Goal: Task Accomplishment & Management: Manage account settings

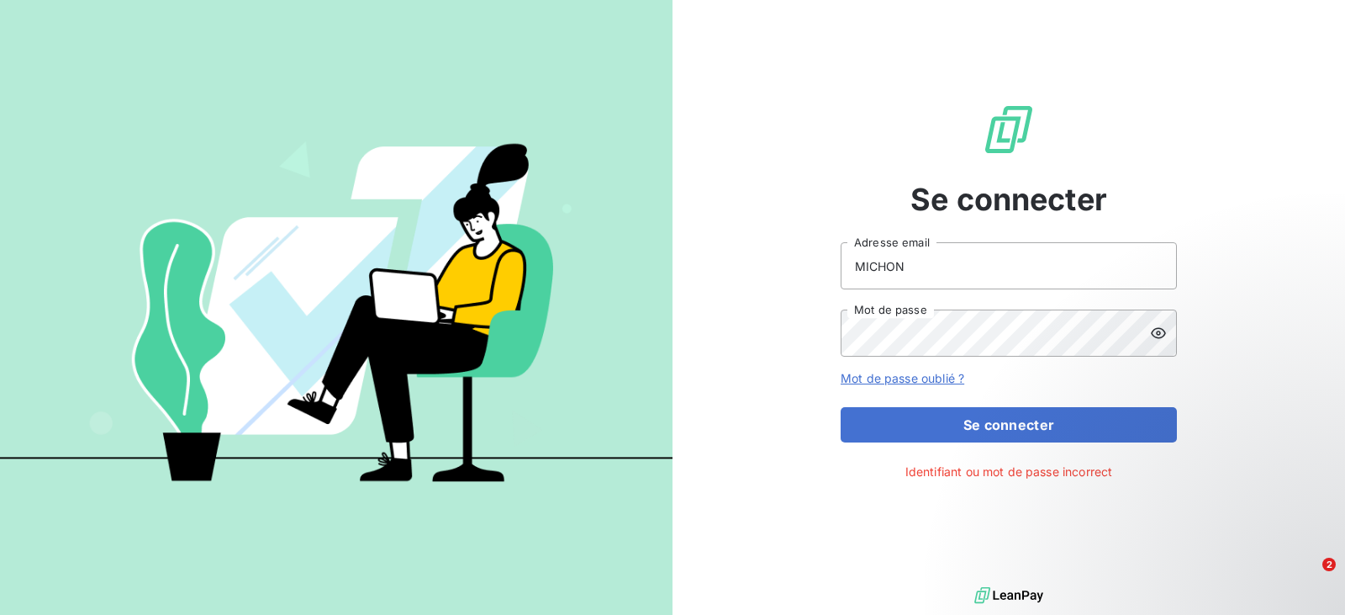
click at [1161, 331] on icon at bounding box center [1158, 333] width 17 height 17
drag, startPoint x: 917, startPoint y: 263, endPoint x: 809, endPoint y: 278, distance: 108.7
click at [809, 277] on div "Se connecter MICHON Adresse email Mot de passe Mot de passe oublié ? Se connect…" at bounding box center [1009, 291] width 673 height 583
type input "[EMAIL_ADDRESS][DOMAIN_NAME]"
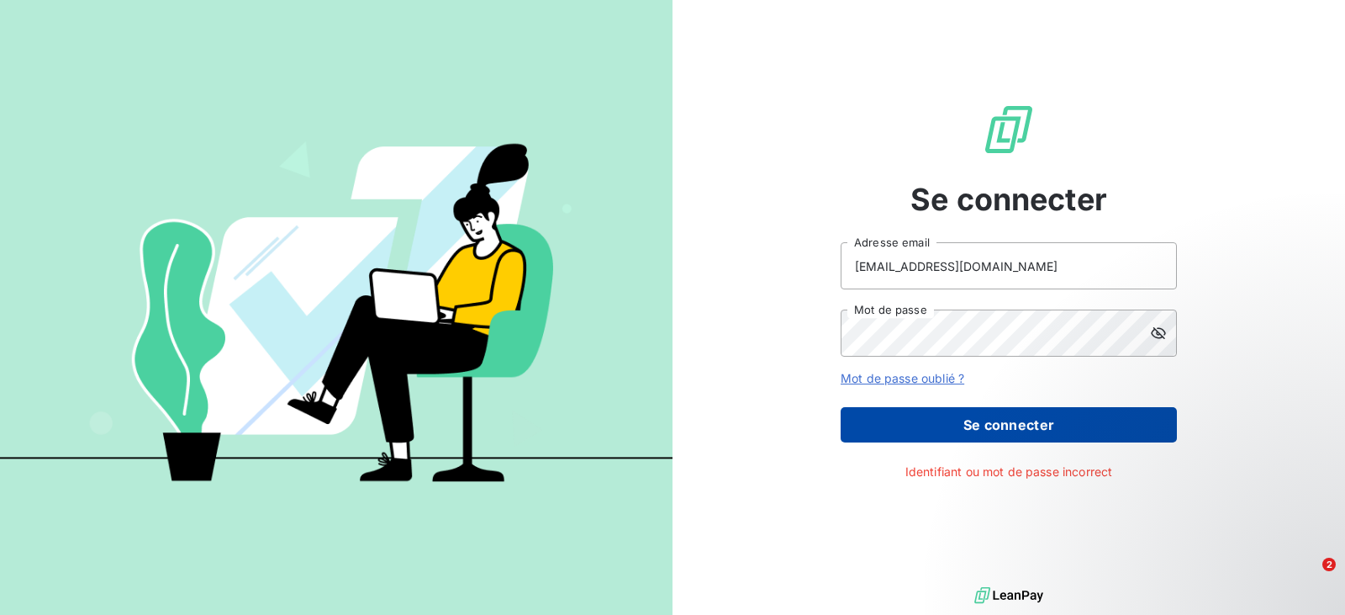
click at [986, 422] on button "Se connecter" at bounding box center [1009, 424] width 336 height 35
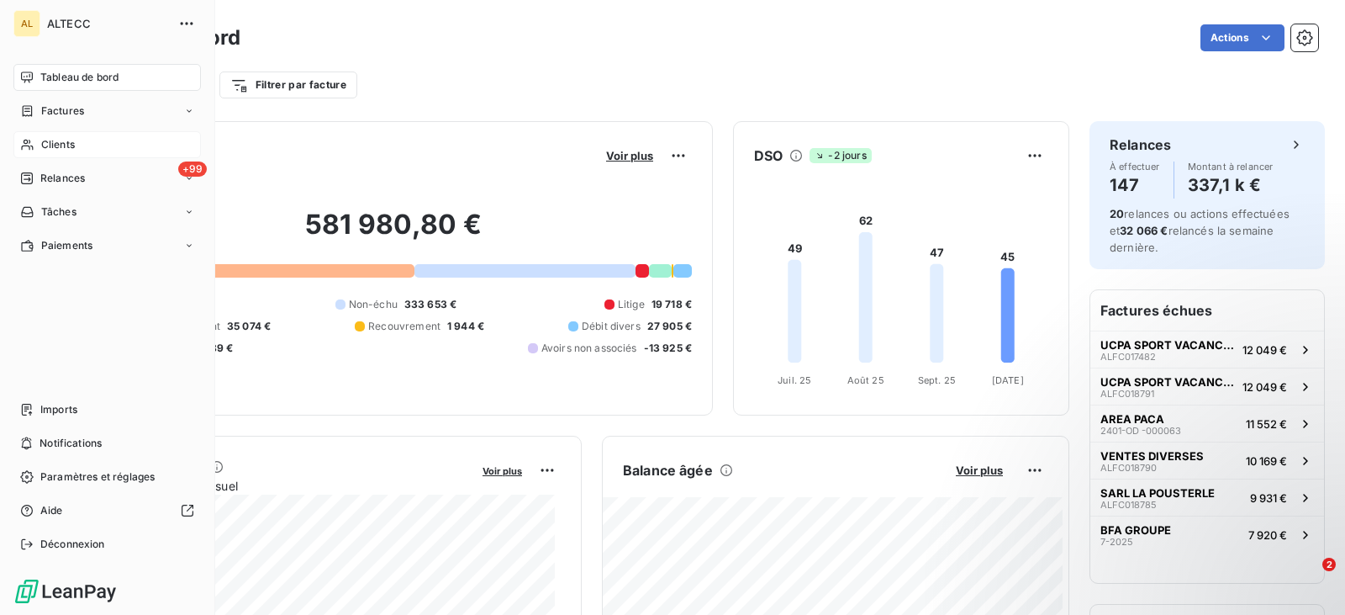
click at [45, 139] on span "Clients" at bounding box center [58, 144] width 34 height 15
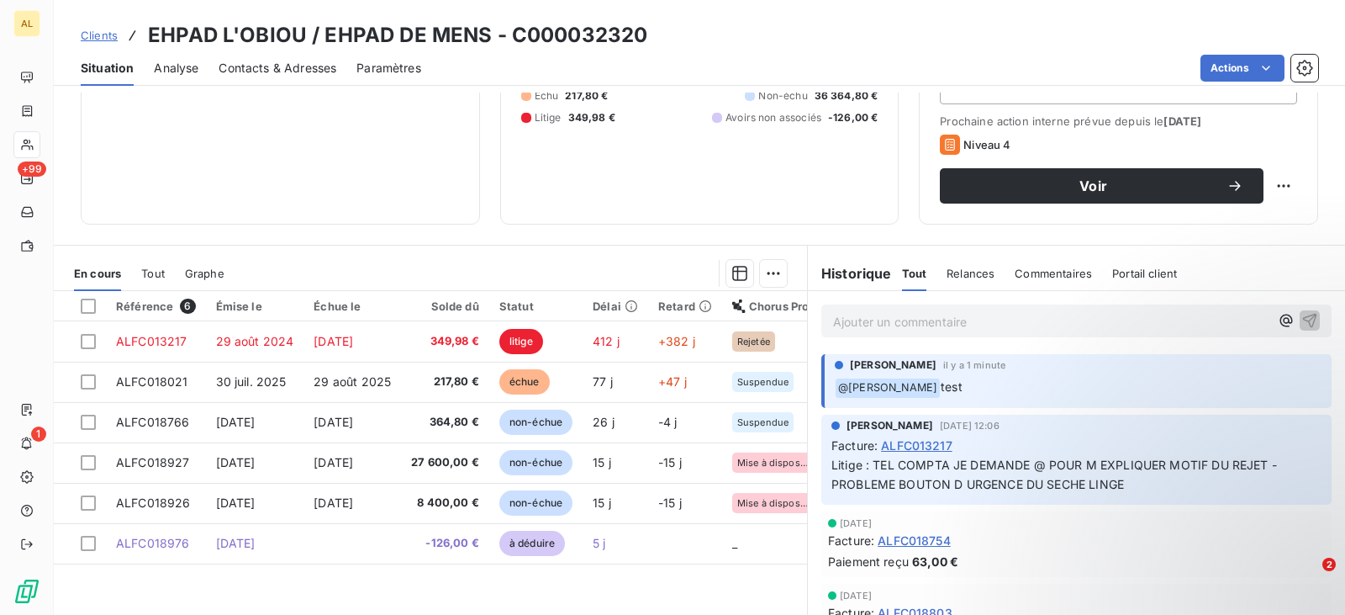
scroll to position [252, 0]
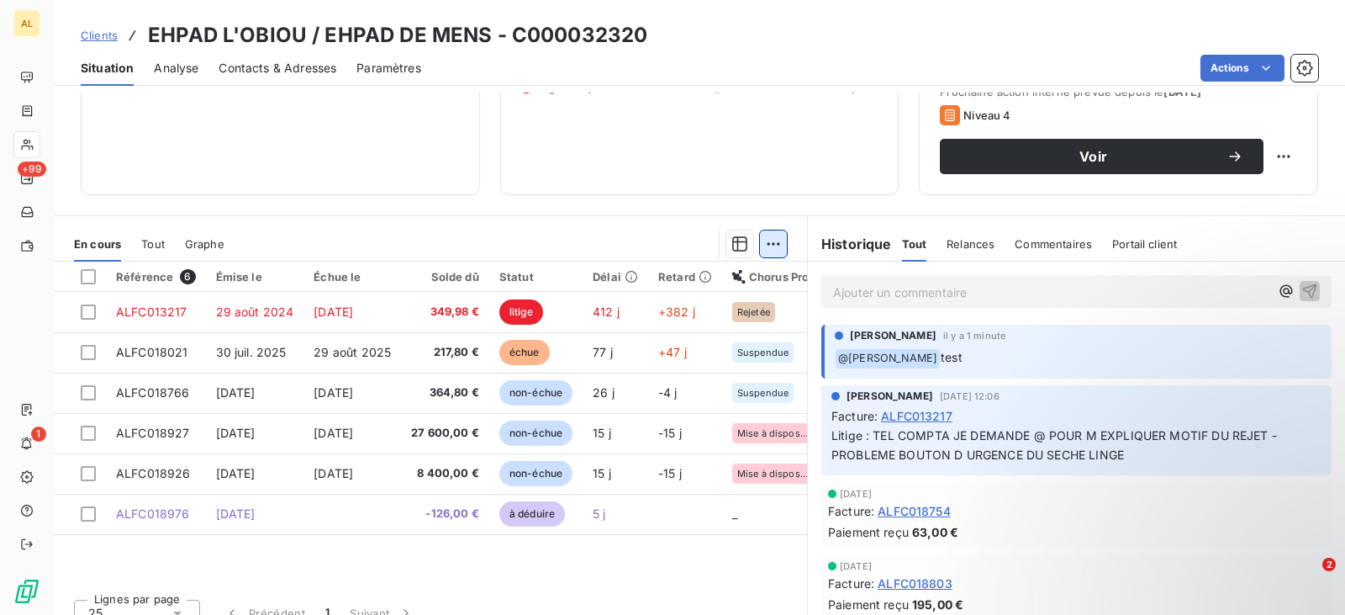
click at [768, 246] on html "AL +99 1 Clients EHPAD L'OBIOU / EHPAD DE MENS - C000032320 Situation Analyse C…" at bounding box center [672, 307] width 1345 height 615
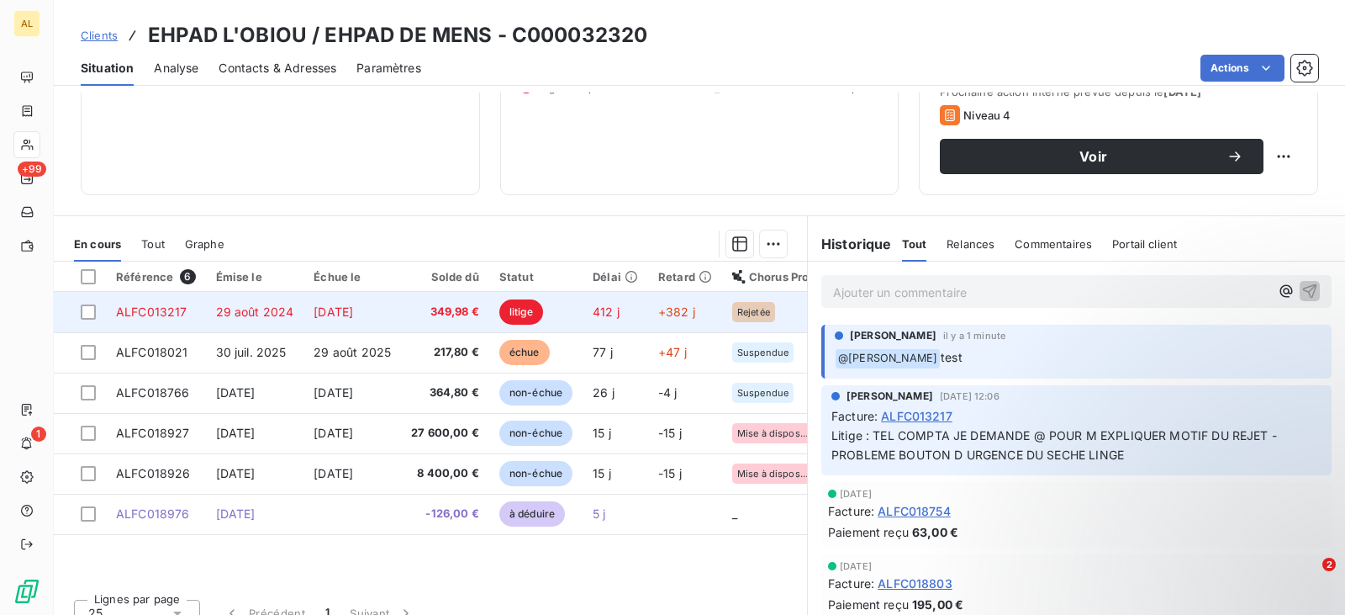
click at [437, 309] on span "349,98 €" at bounding box center [445, 312] width 68 height 17
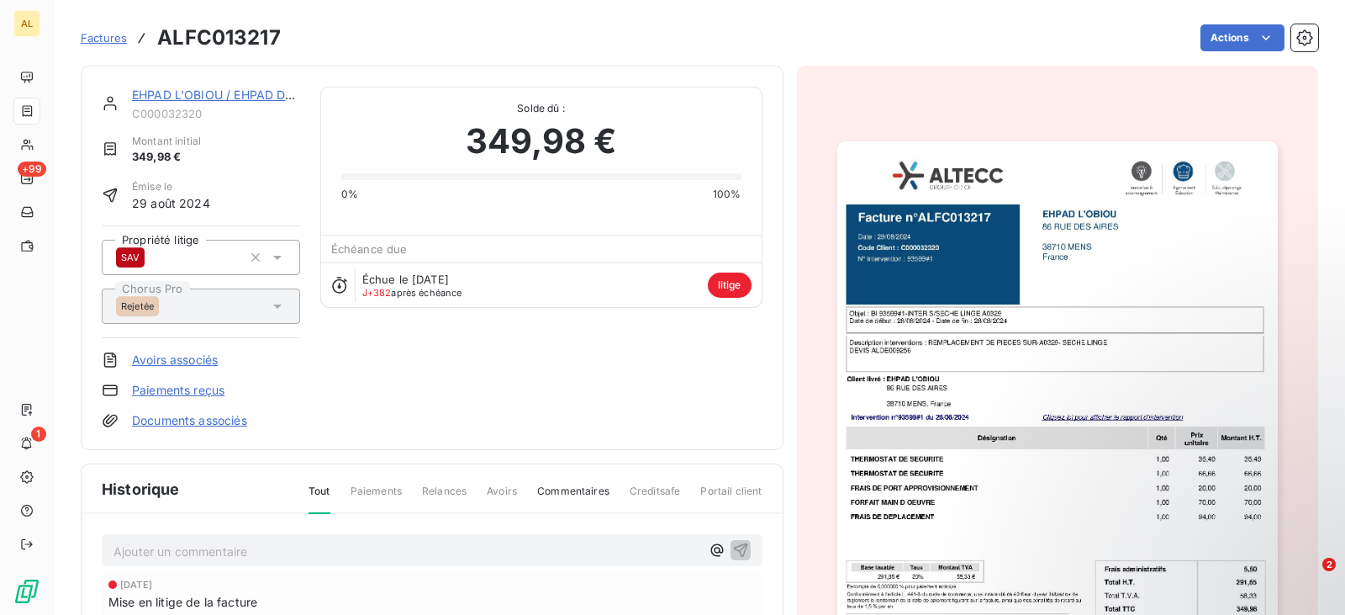
click at [987, 294] on img "button" at bounding box center [1058, 452] width 441 height 623
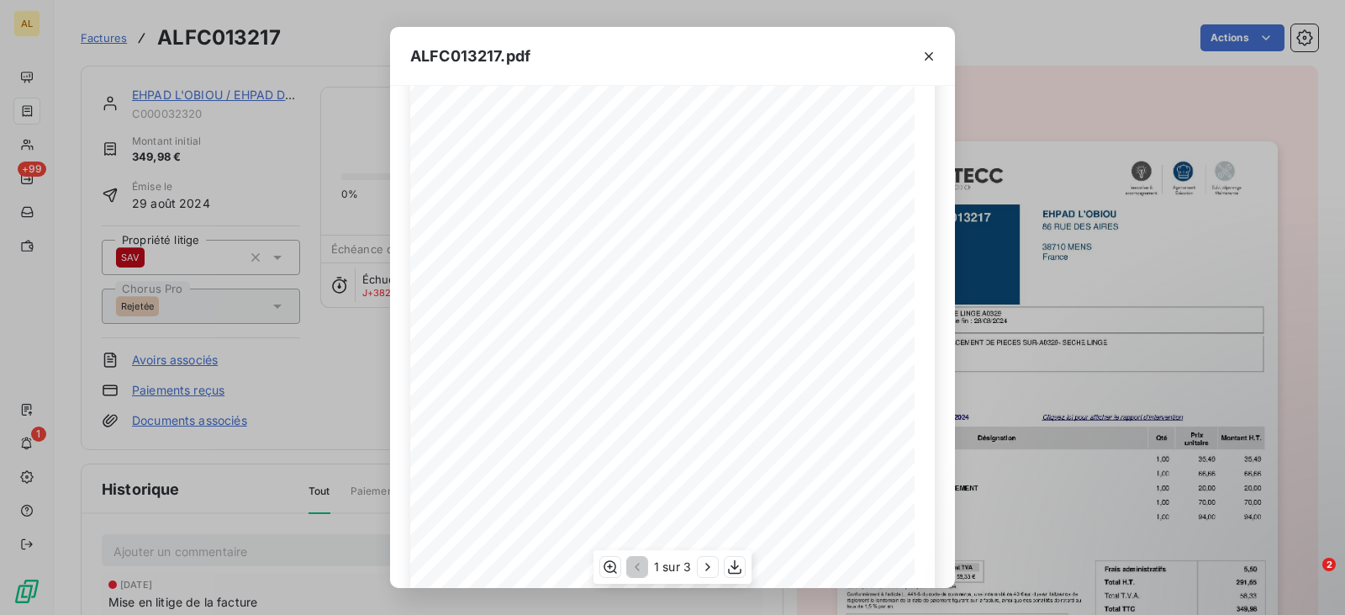
scroll to position [342, 0]
click at [927, 57] on icon "button" at bounding box center [929, 56] width 8 height 8
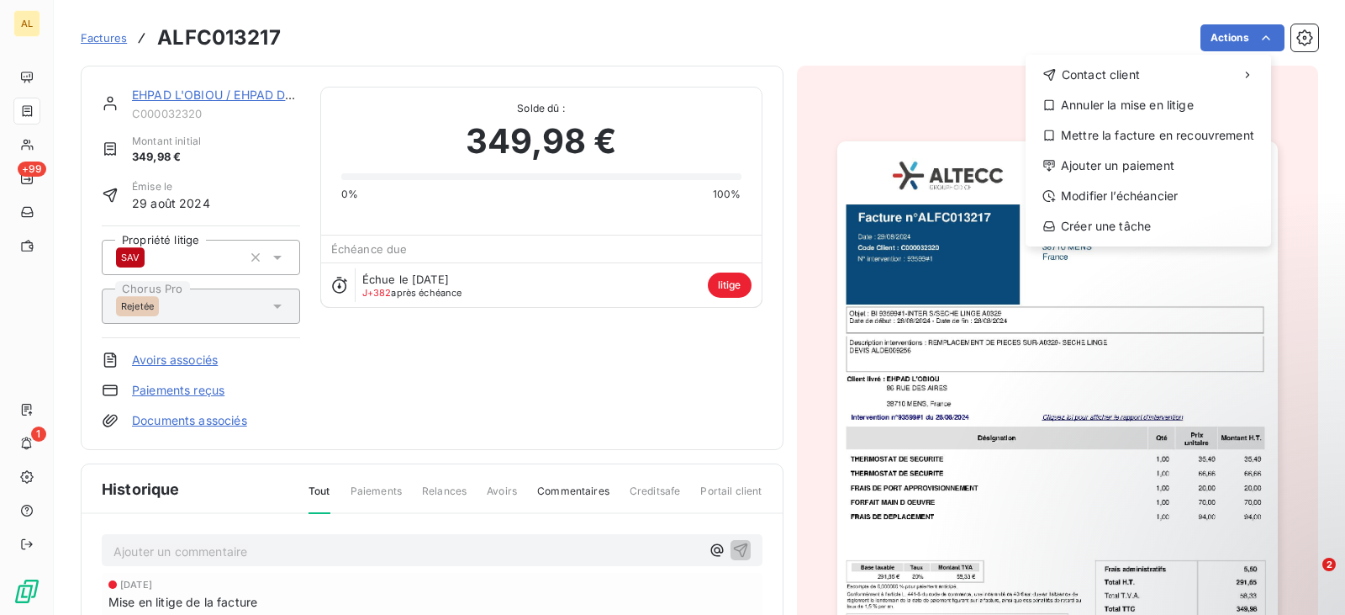
click at [822, 33] on html "AL +99 1 Factures ALFC013217 Actions Contact client Annuler la mise en litige M…" at bounding box center [672, 307] width 1345 height 615
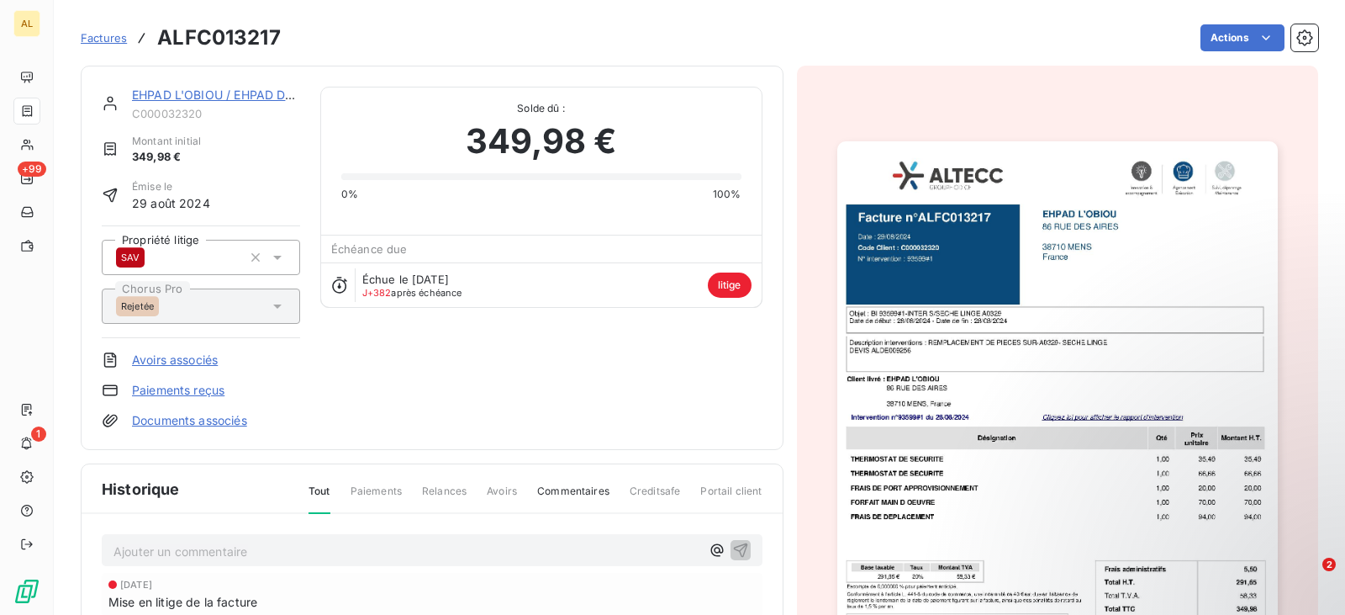
click at [1252, 35] on html "AL +99 1 Factures ALFC013217 Actions EHPAD L'OBIOU / EHPAD DE MENS C000032320 M…" at bounding box center [672, 307] width 1345 height 615
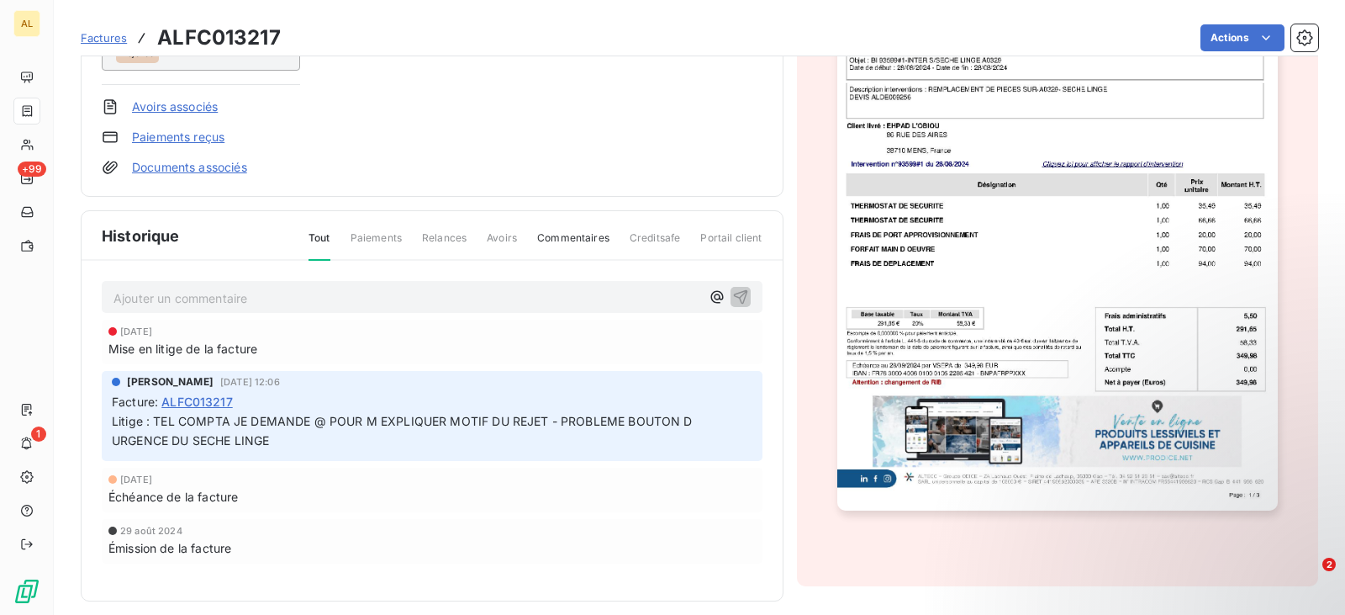
scroll to position [267, 0]
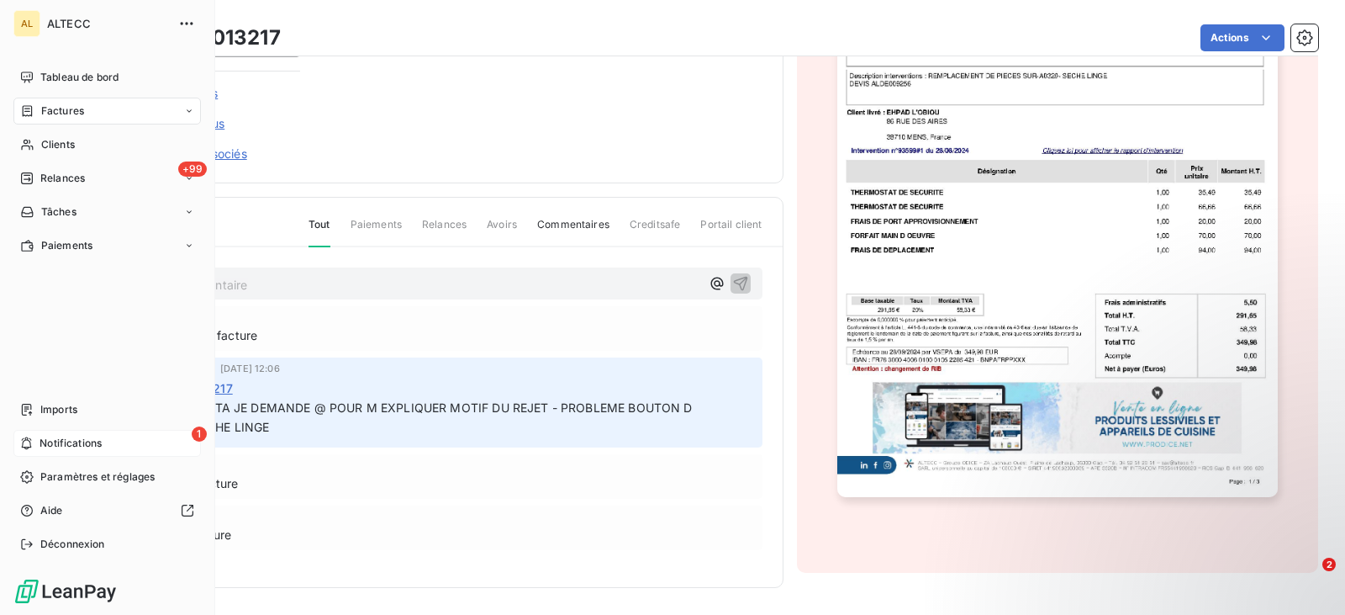
click at [84, 437] on span "Notifications" at bounding box center [71, 443] width 62 height 15
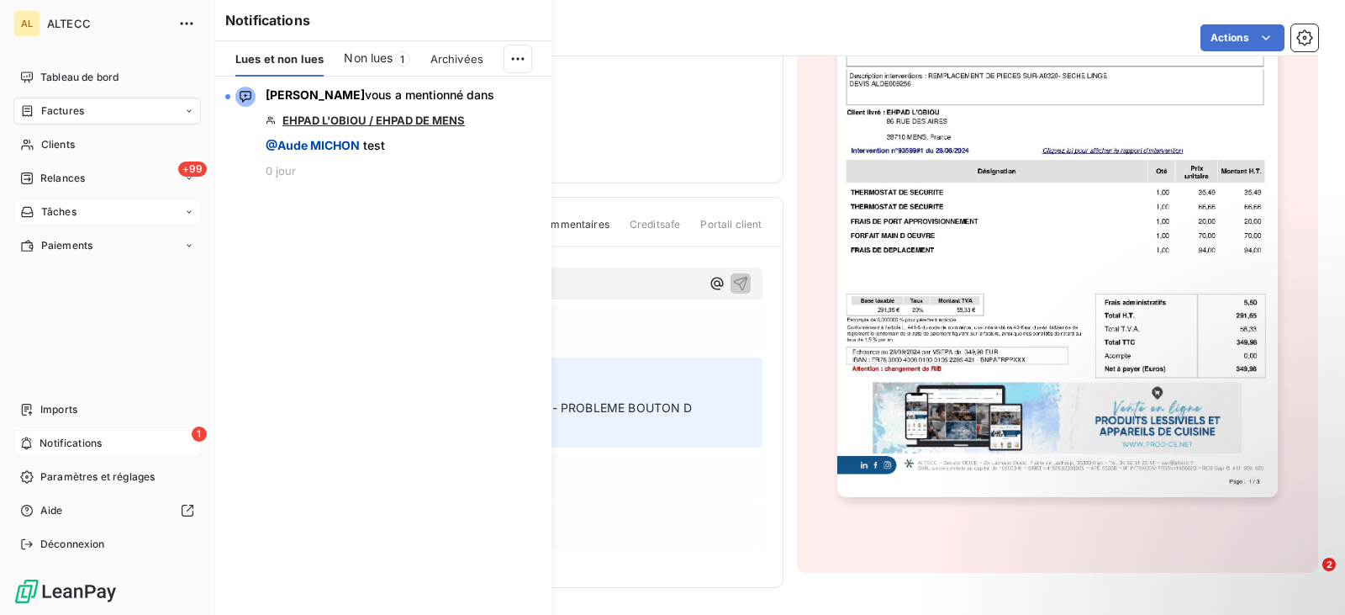
click at [61, 207] on span "Tâches" at bounding box center [58, 211] width 35 height 15
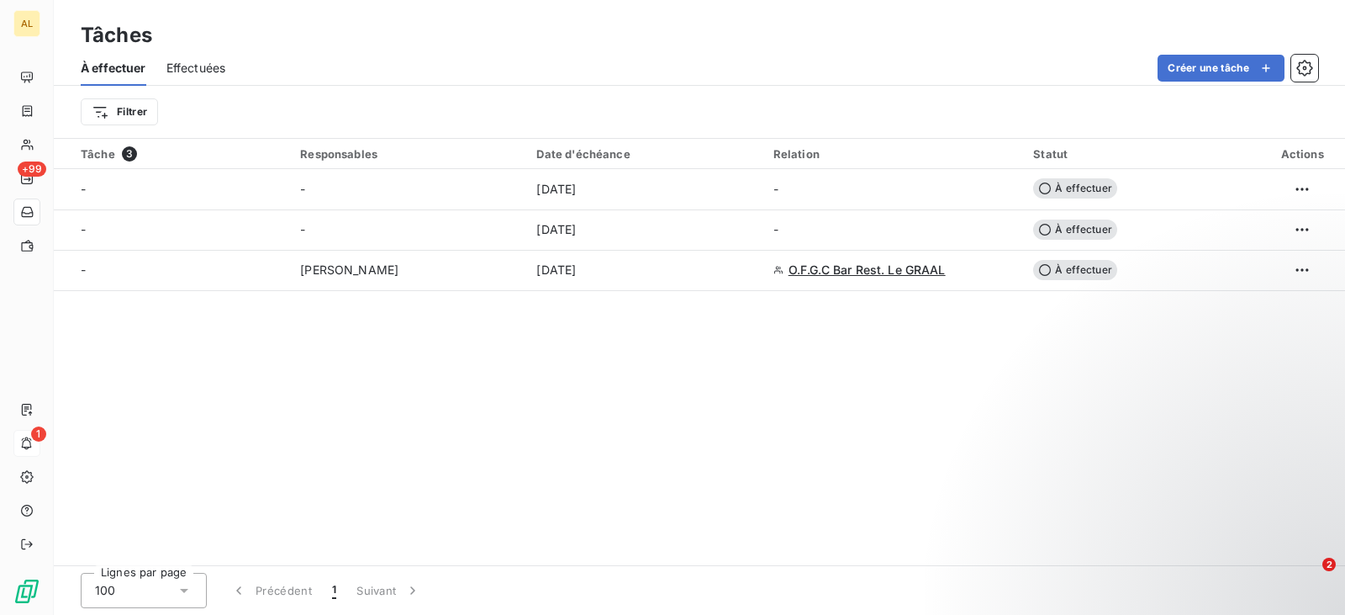
click at [276, 300] on div "Tâche 3 Responsables Date d'échéance Relation Statut Actions - - [DATE] - À eff…" at bounding box center [700, 352] width 1292 height 426
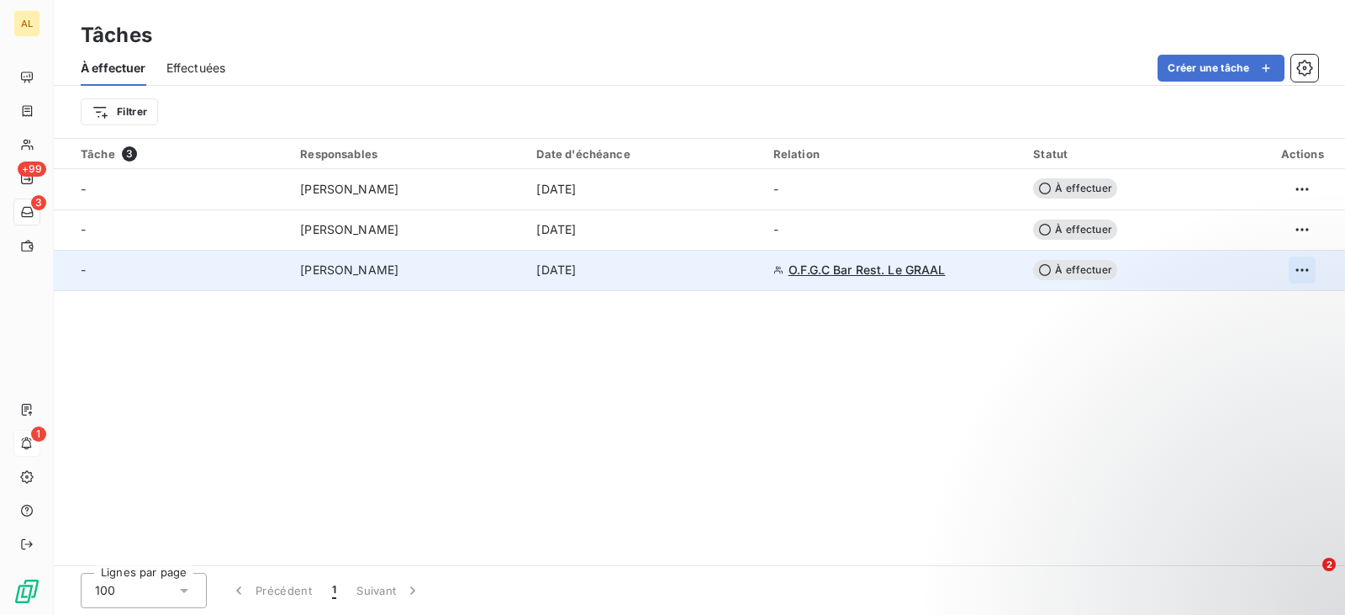
click at [1305, 262] on html "AL +99 3 1 Tâches À effectuer Effectuées Créer une tâche Filtrer Tâche 3 Respon…" at bounding box center [672, 307] width 1345 height 615
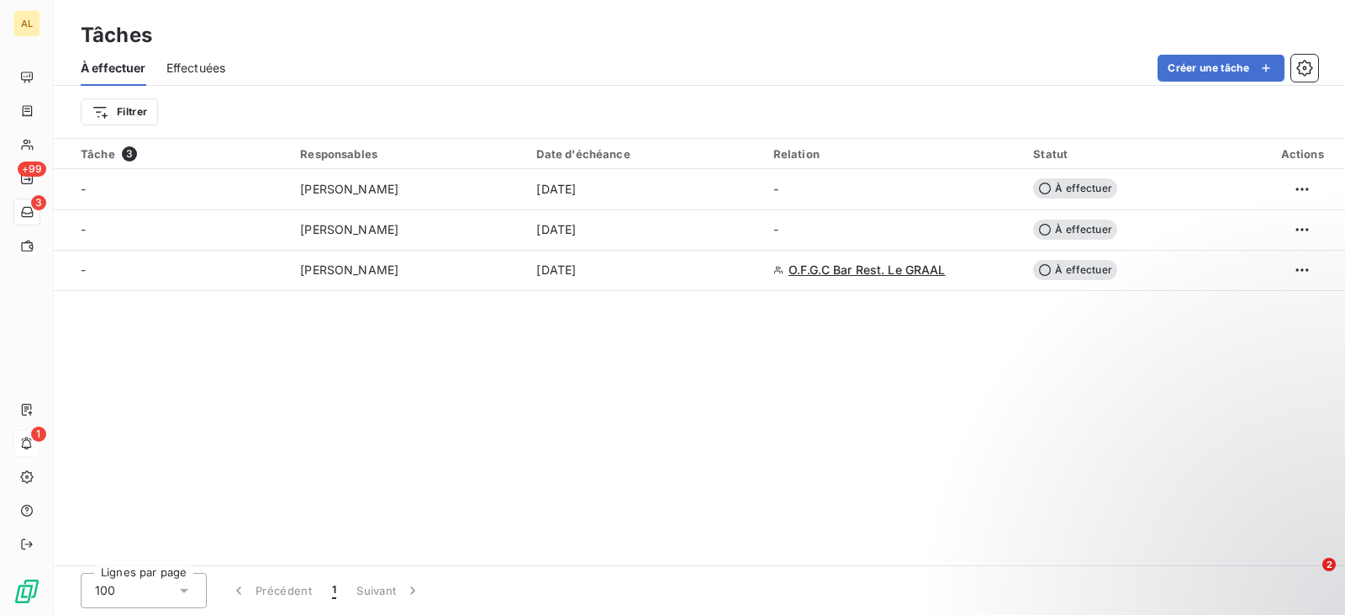
click at [1303, 263] on html "AL +99 3 1 Tâches À effectuer Effectuées Créer une tâche Filtrer Tâche 3 Respon…" at bounding box center [672, 307] width 1345 height 615
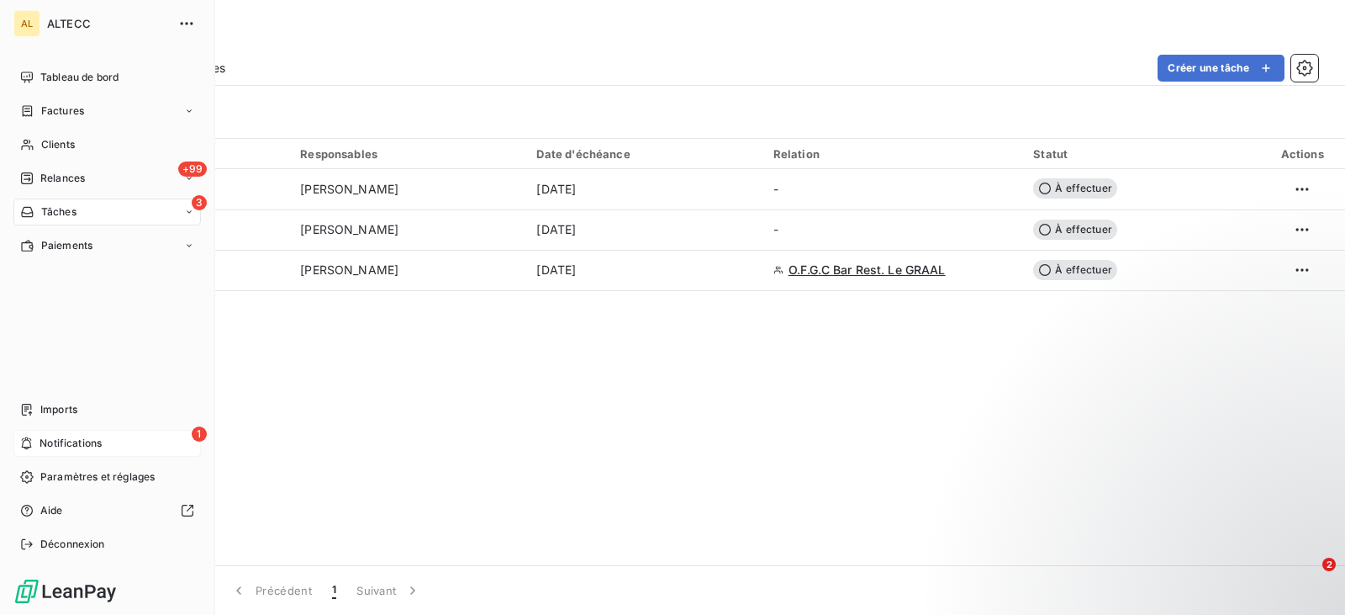
click at [77, 209] on span "Tâches" at bounding box center [58, 211] width 35 height 15
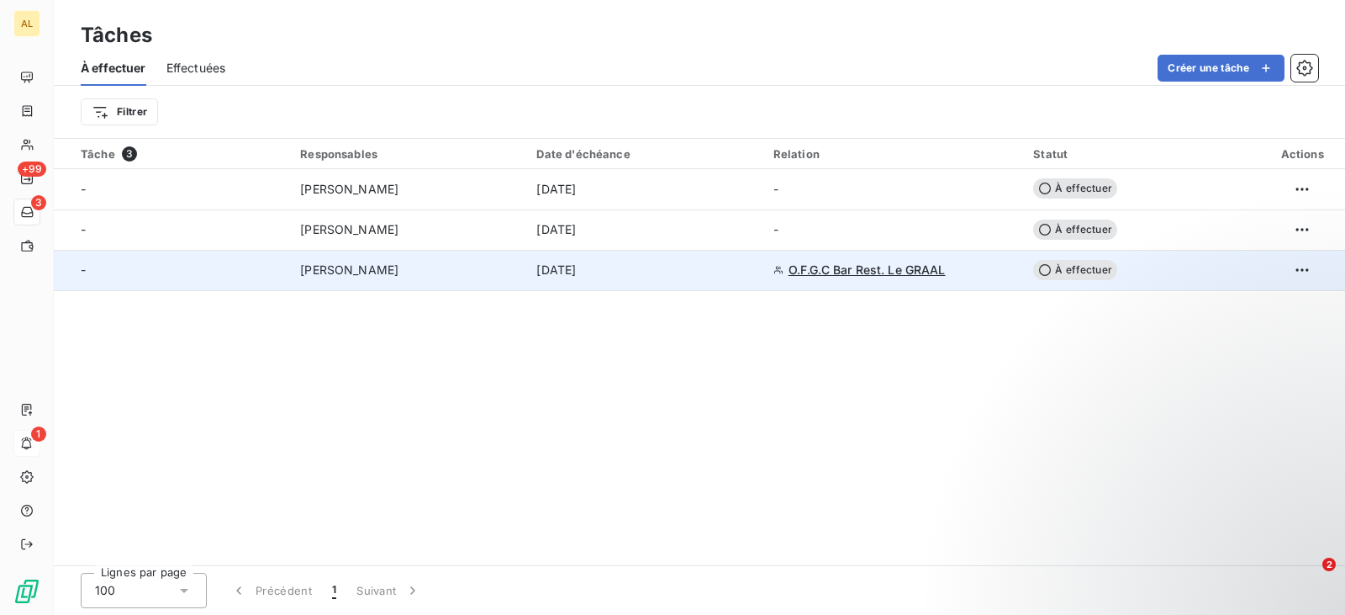
click at [827, 267] on span "O.F.G.C Bar Rest. Le GRAAL" at bounding box center [867, 270] width 157 height 17
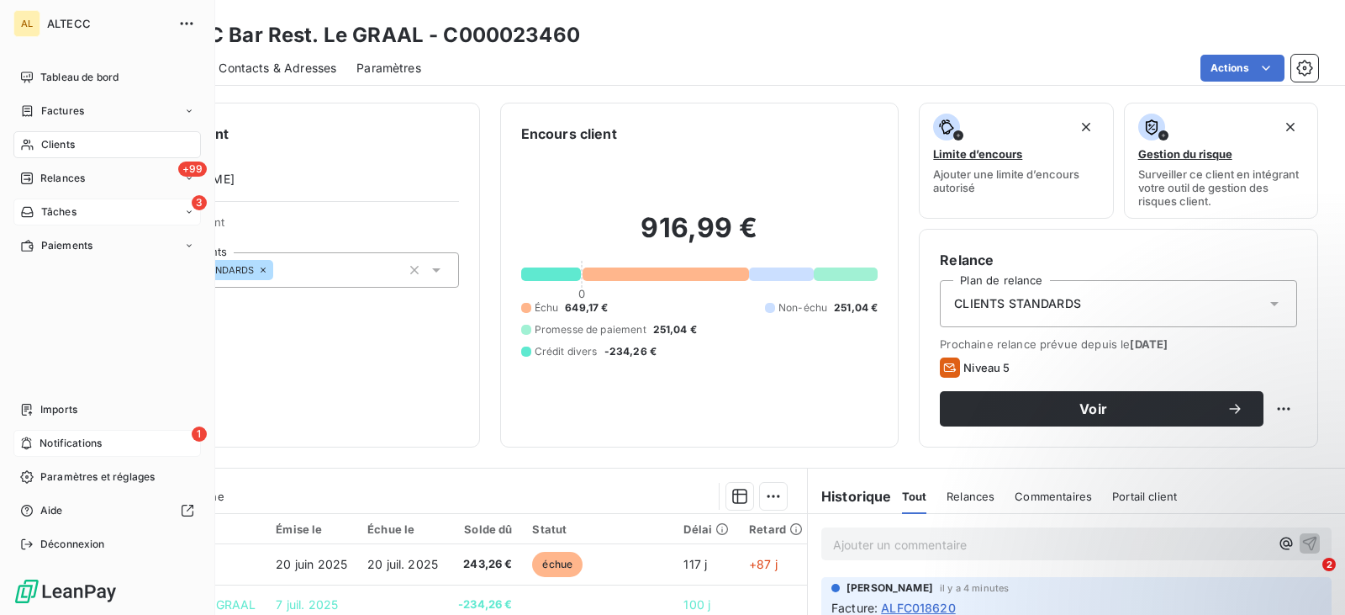
click at [182, 214] on div "3 Tâches" at bounding box center [107, 211] width 188 height 27
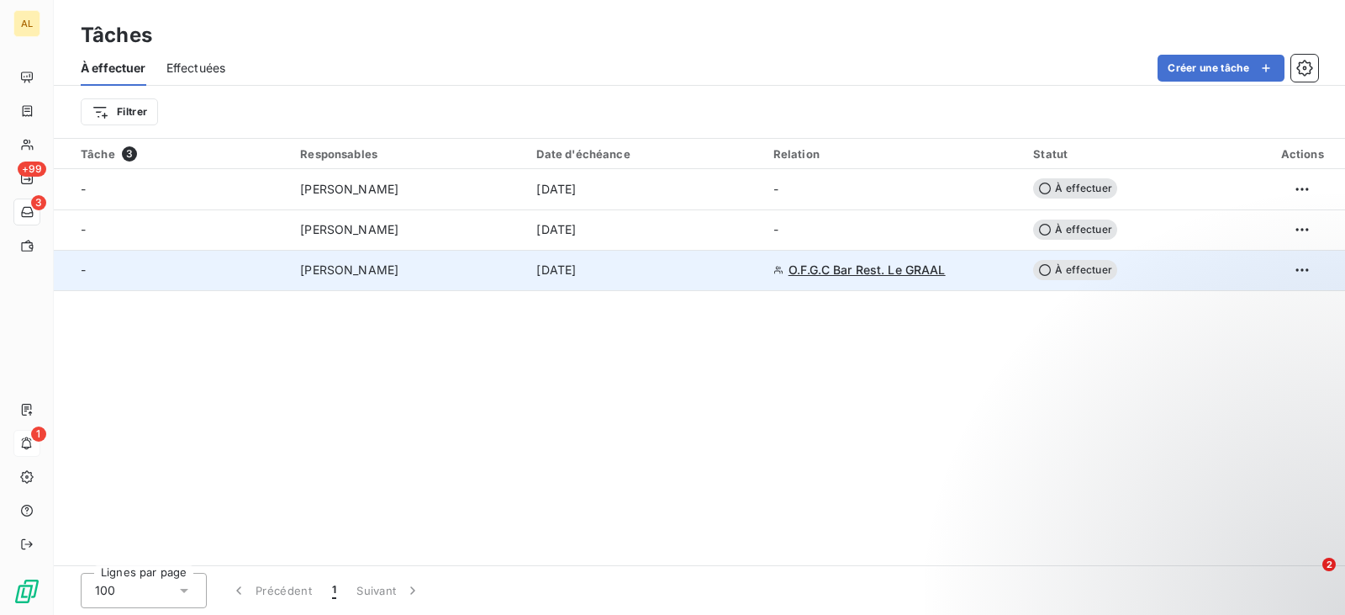
click at [362, 269] on span "[PERSON_NAME]" at bounding box center [349, 270] width 98 height 17
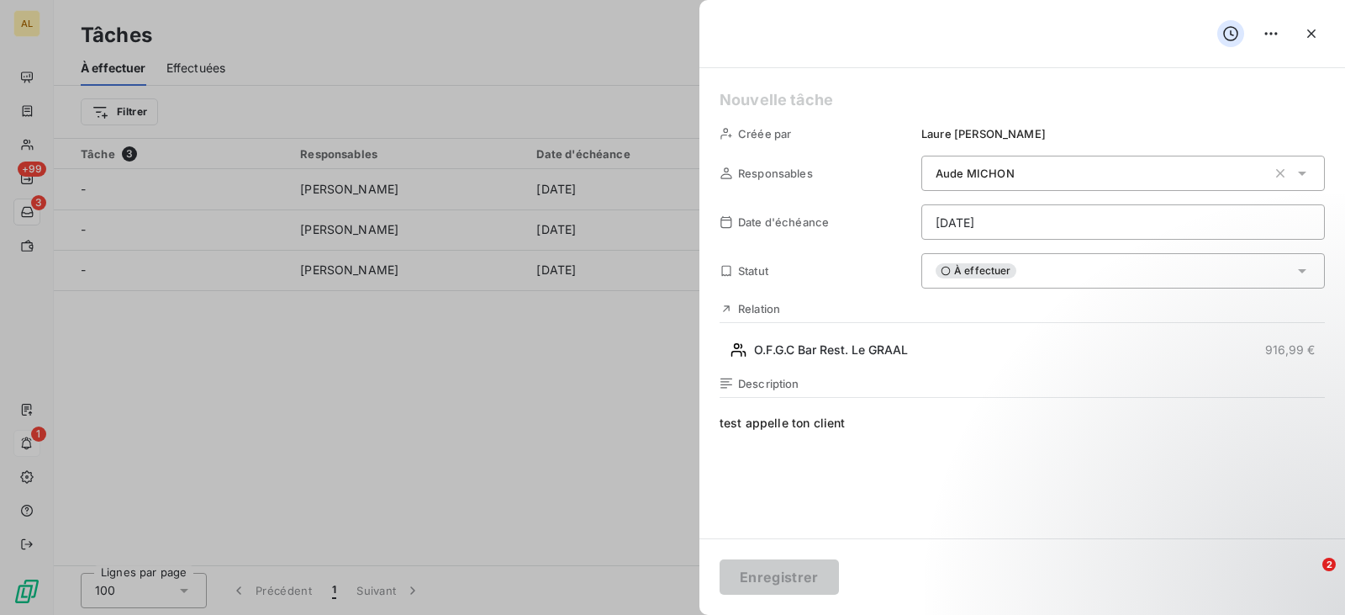
click at [992, 265] on span "À effectuer" at bounding box center [976, 270] width 81 height 15
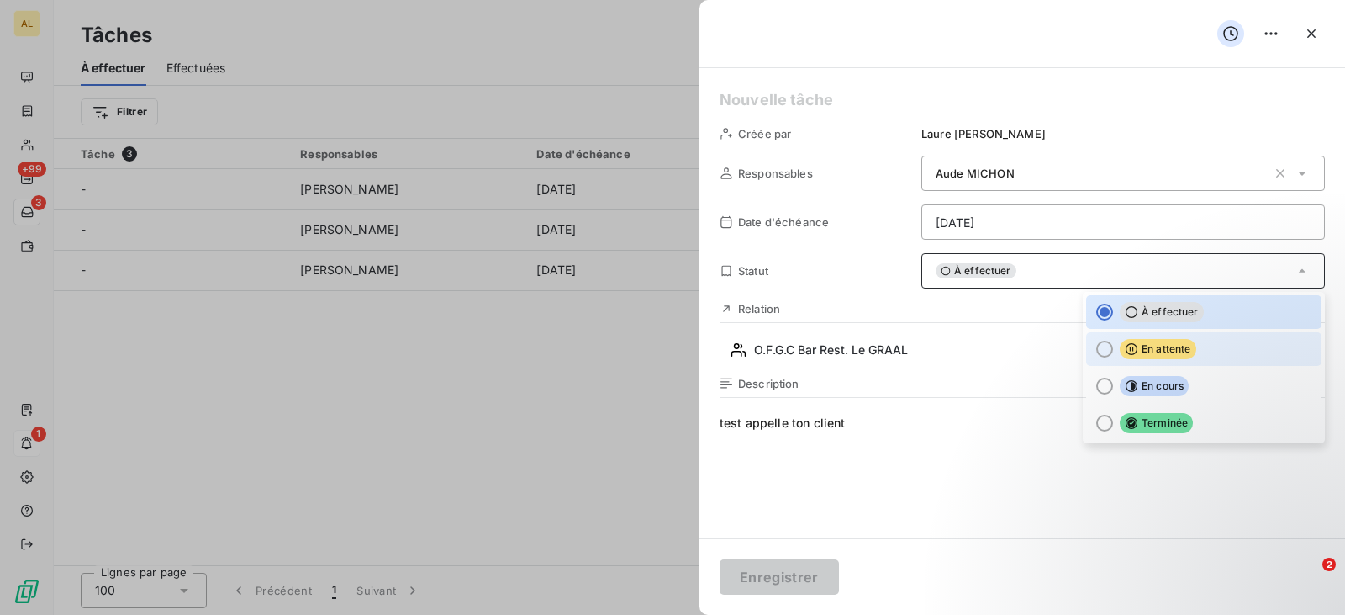
click at [1096, 350] on div at bounding box center [1104, 349] width 17 height 17
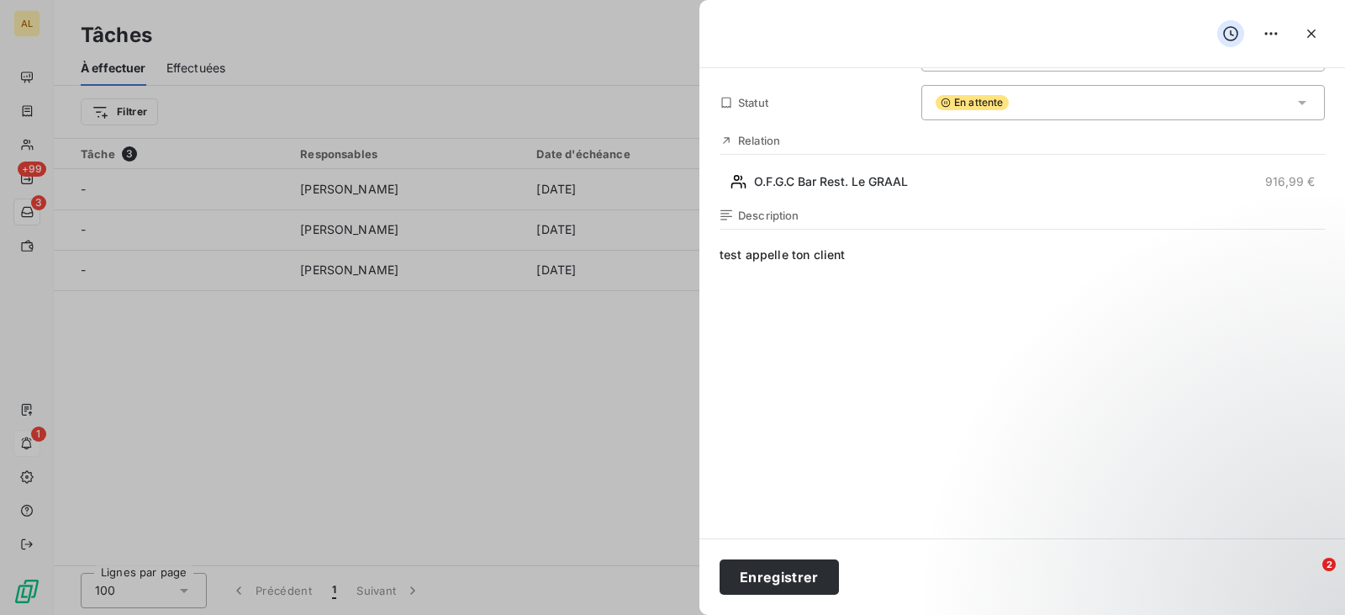
scroll to position [219, 0]
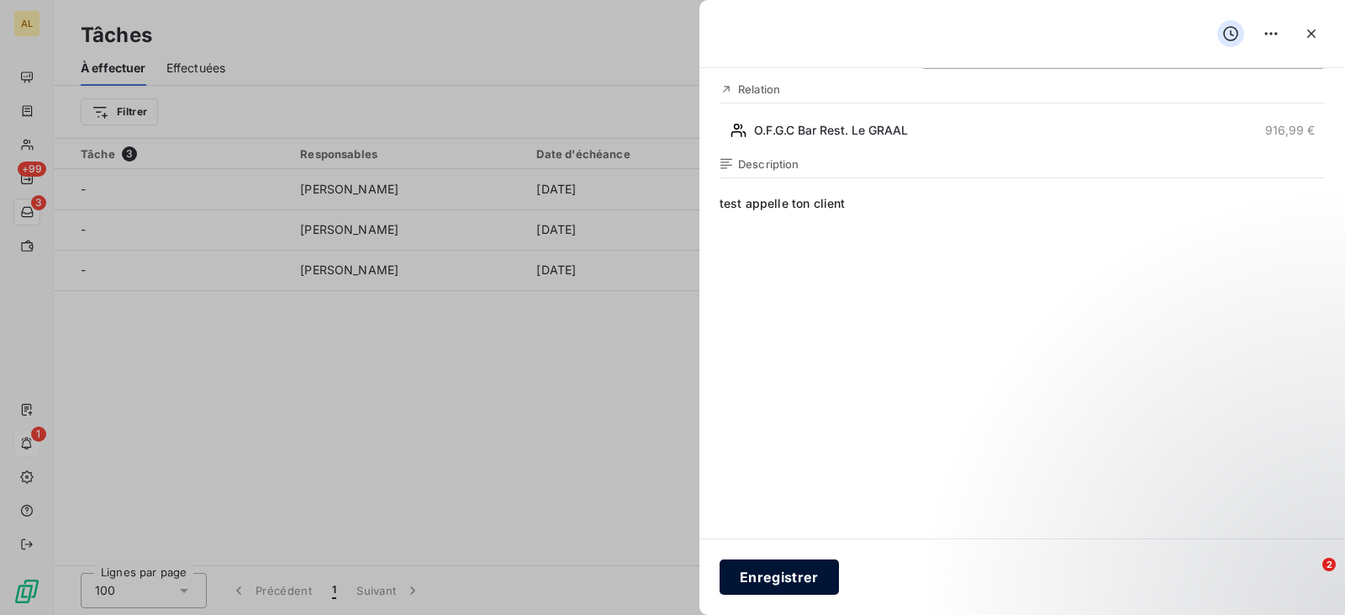
click at [764, 572] on button "Enregistrer" at bounding box center [779, 576] width 119 height 35
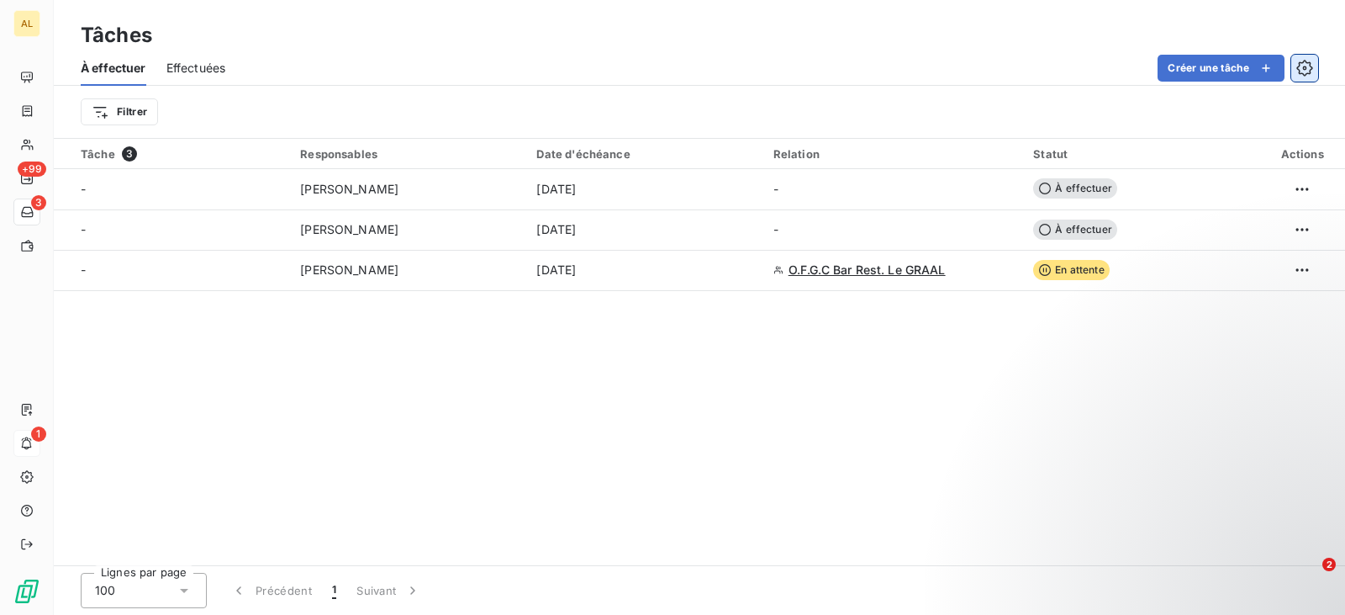
click at [1303, 66] on icon "button" at bounding box center [1305, 68] width 17 height 17
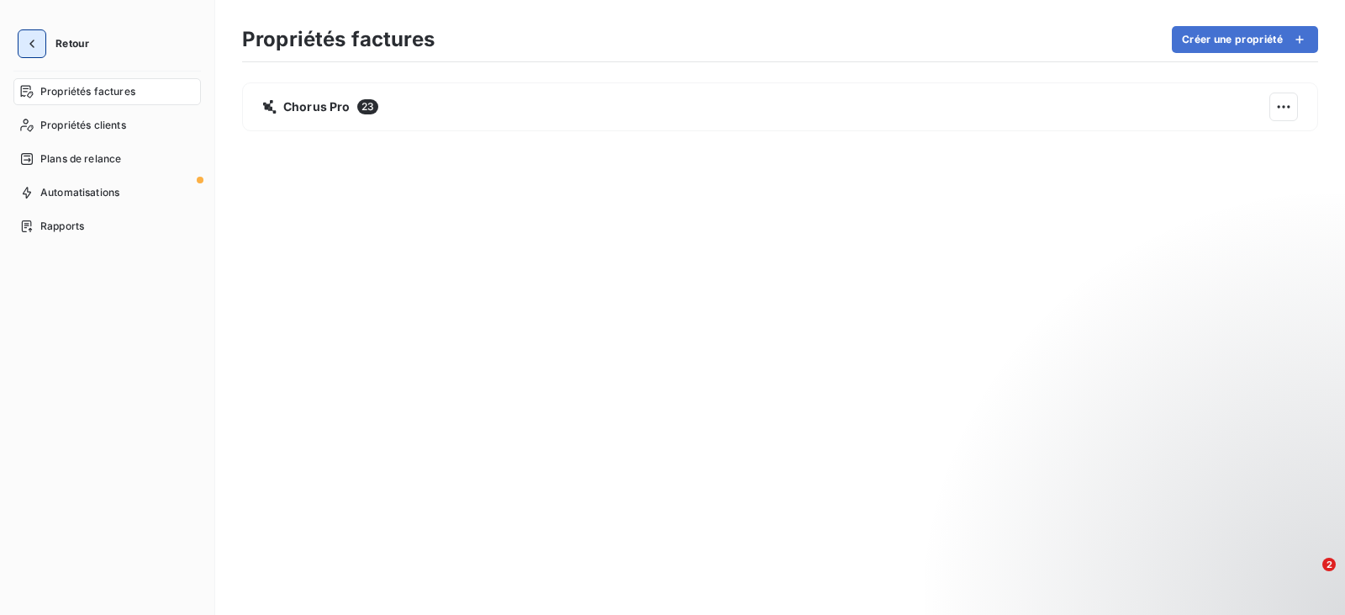
click at [30, 37] on icon "button" at bounding box center [32, 43] width 17 height 17
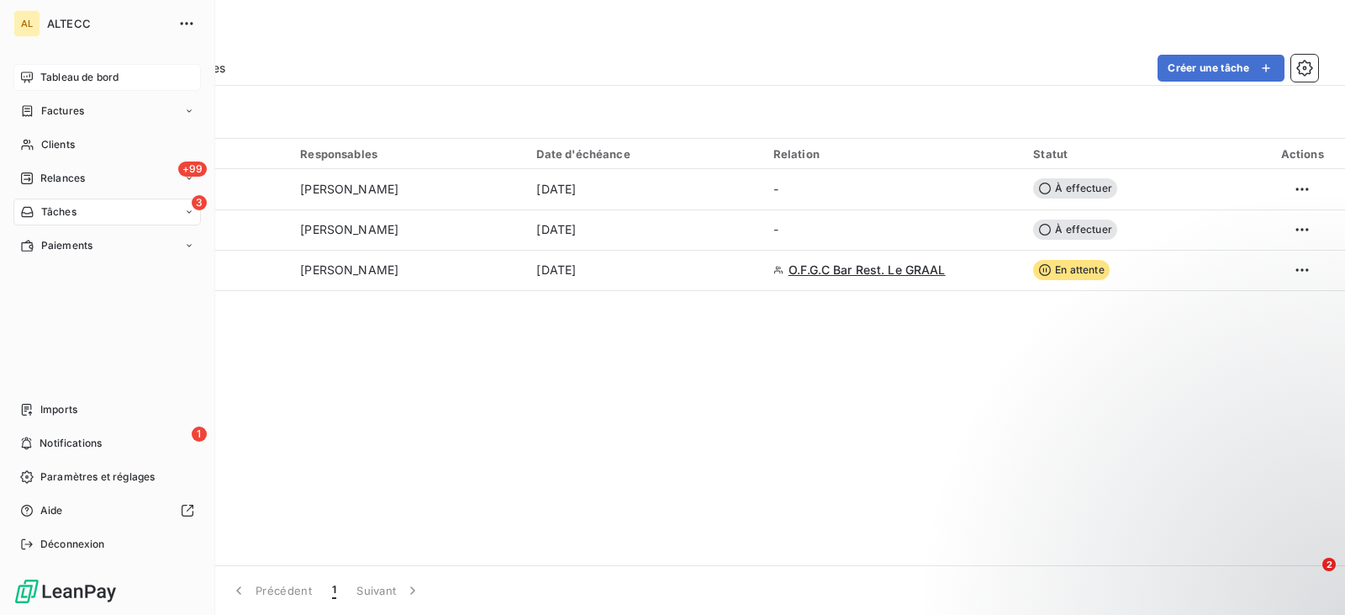
click at [77, 72] on span "Tableau de bord" at bounding box center [79, 77] width 78 height 15
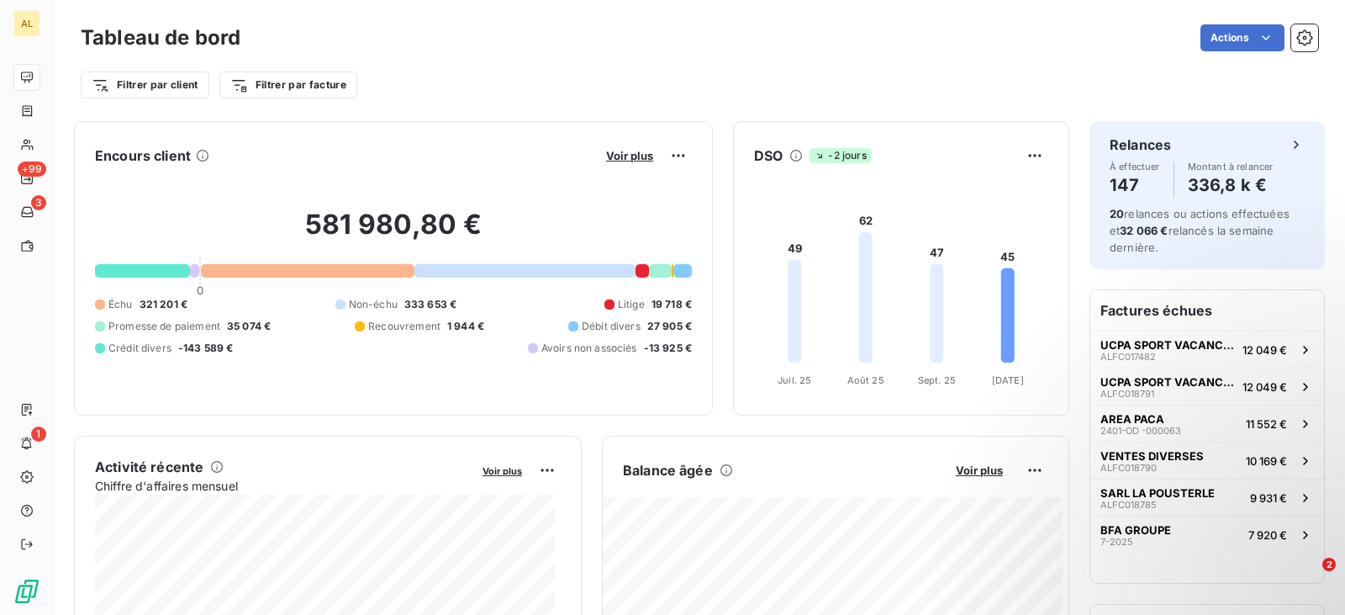
click at [905, 66] on div "Filtrer par client Filtrer par facture" at bounding box center [700, 77] width 1238 height 45
